Goal: Information Seeking & Learning: Learn about a topic

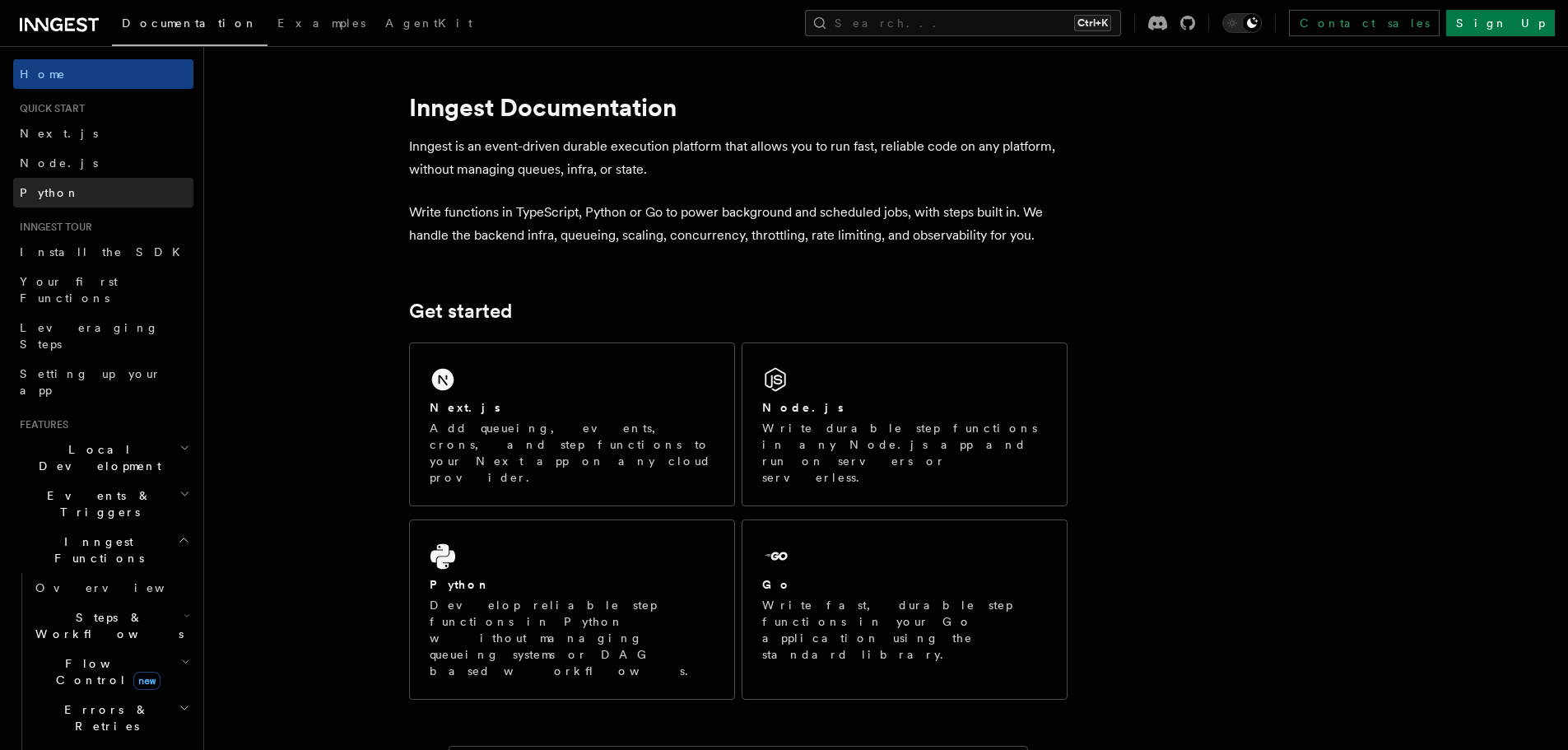
click at [35, 202] on link "Python" at bounding box center [103, 192] width 180 height 29
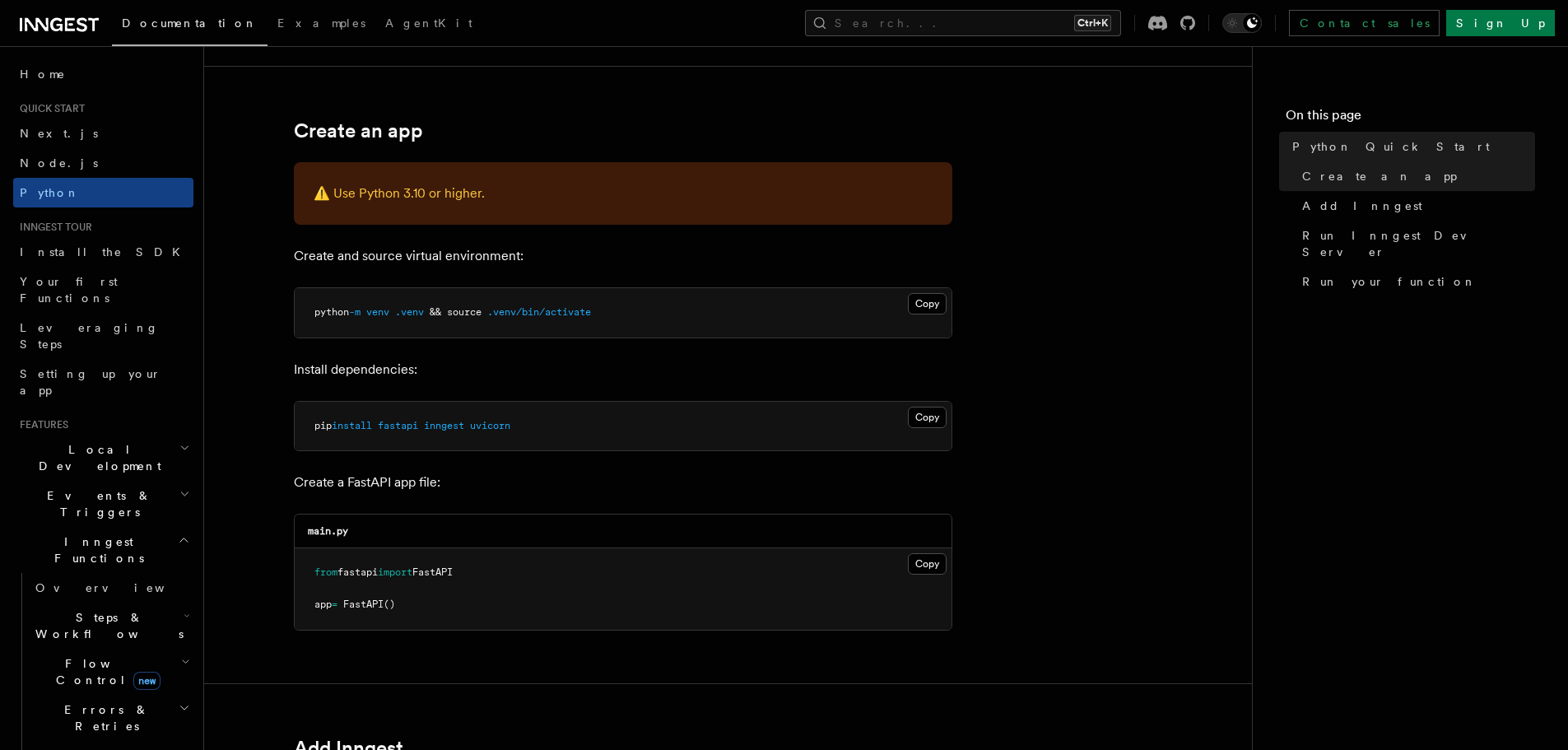
scroll to position [395, 0]
